Goal: Find specific page/section: Find specific page/section

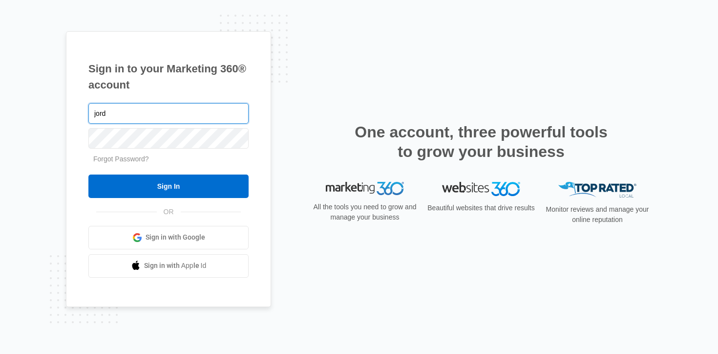
click at [162, 111] on input "jord" at bounding box center [168, 113] width 160 height 21
type input "[EMAIL_ADDRESS][DOMAIN_NAME]"
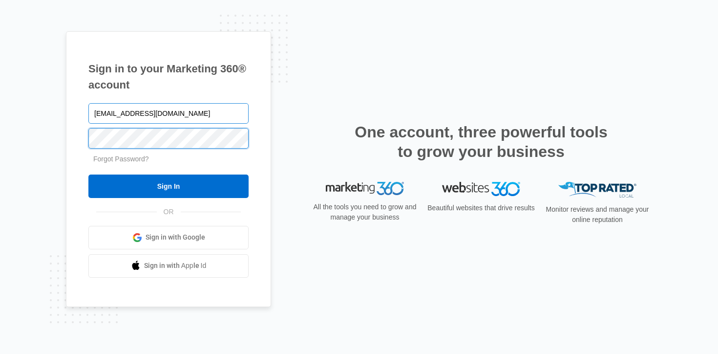
click at [88, 174] on input "Sign In" at bounding box center [168, 185] width 160 height 23
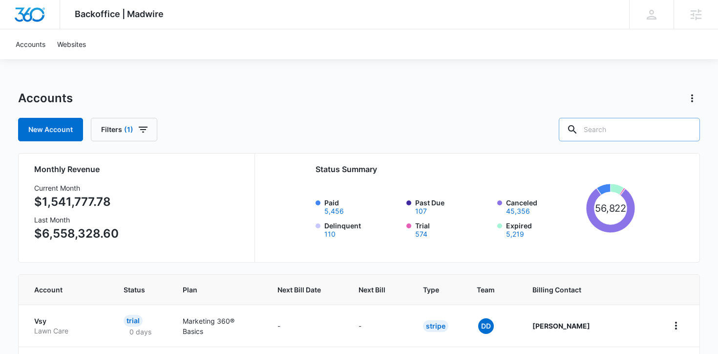
click at [610, 131] on input "text" at bounding box center [629, 129] width 141 height 23
type input "Painting"
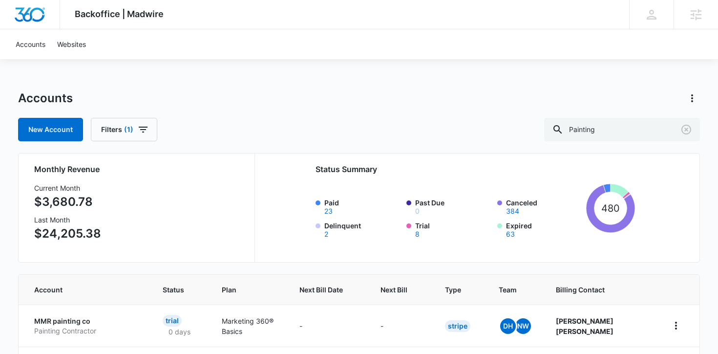
click at [434, 110] on div "Accounts New Account Filters (1) Painting" at bounding box center [359, 115] width 682 height 51
